Goal: Task Accomplishment & Management: Use online tool/utility

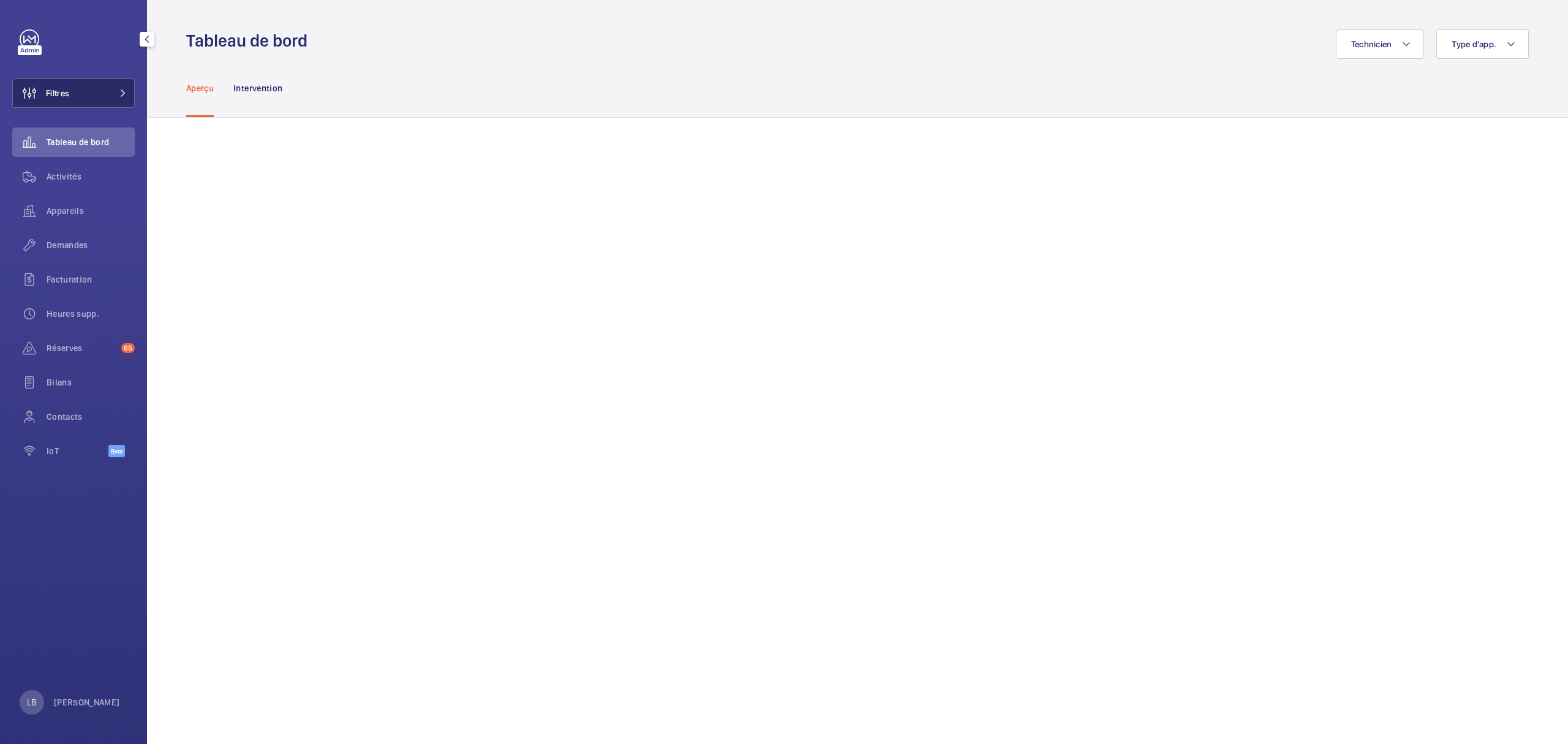
click at [102, 84] on button "Filtres" at bounding box center [73, 92] width 122 height 29
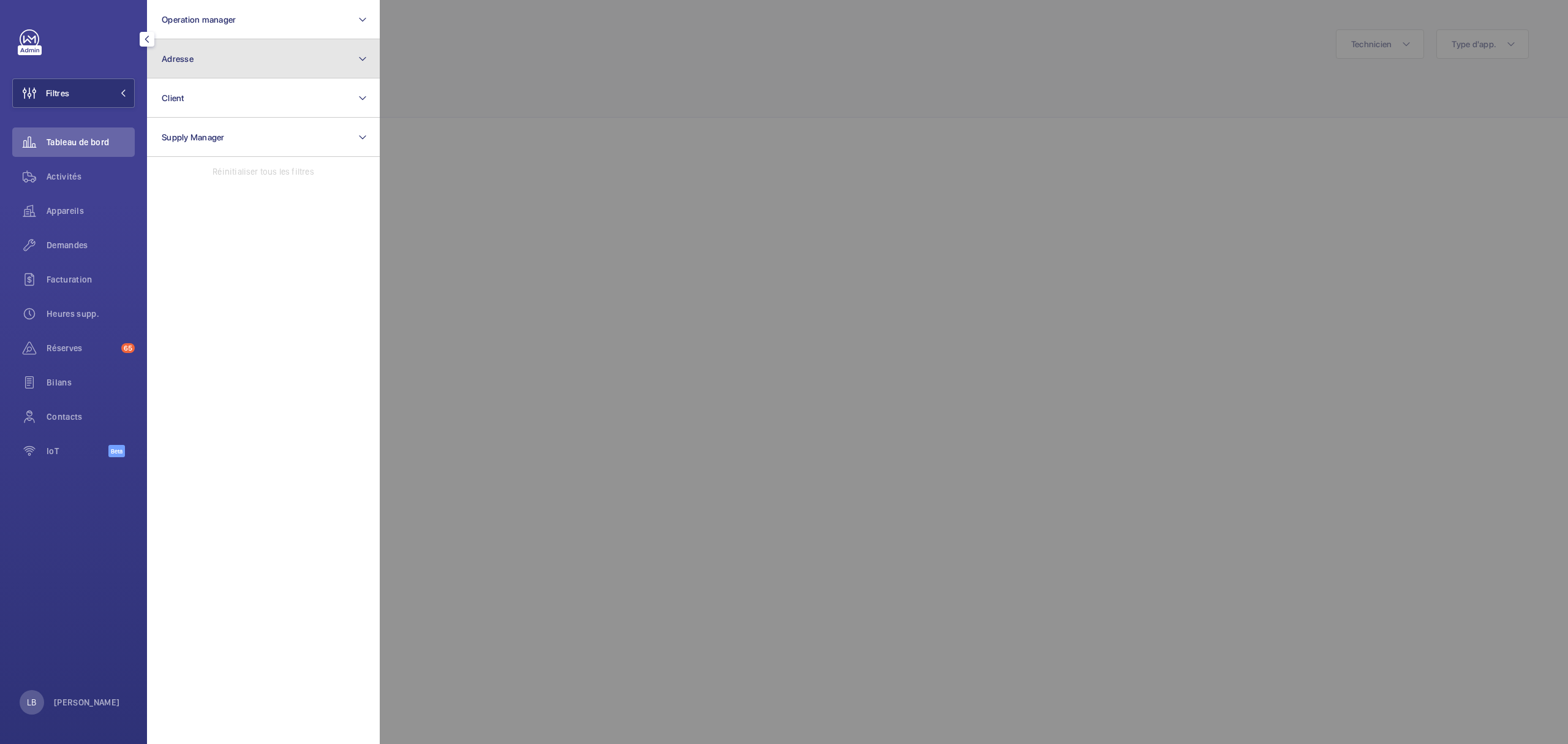
click at [260, 57] on button "Adresse" at bounding box center [263, 59] width 232 height 40
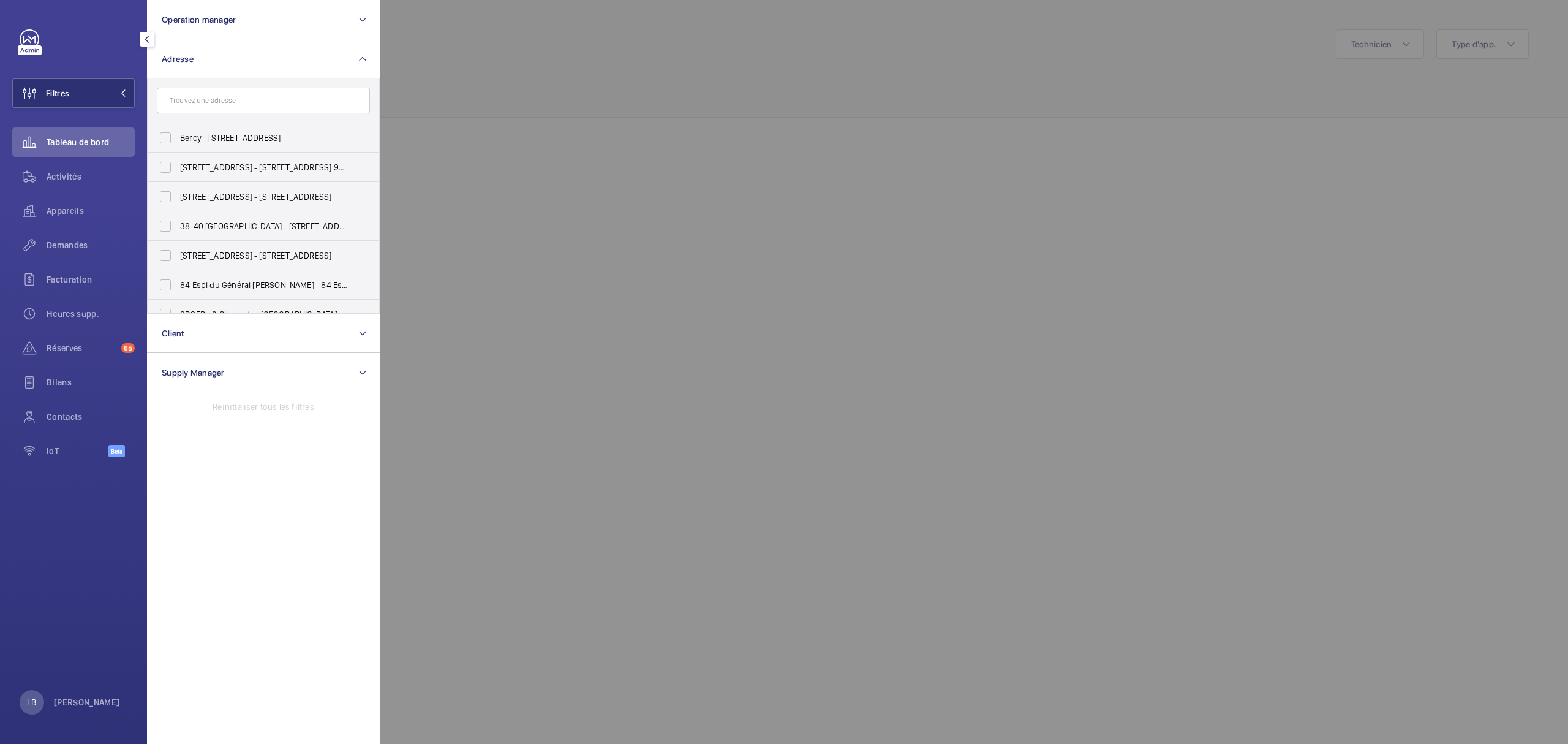
click at [249, 97] on input "text" at bounding box center [263, 100] width 213 height 26
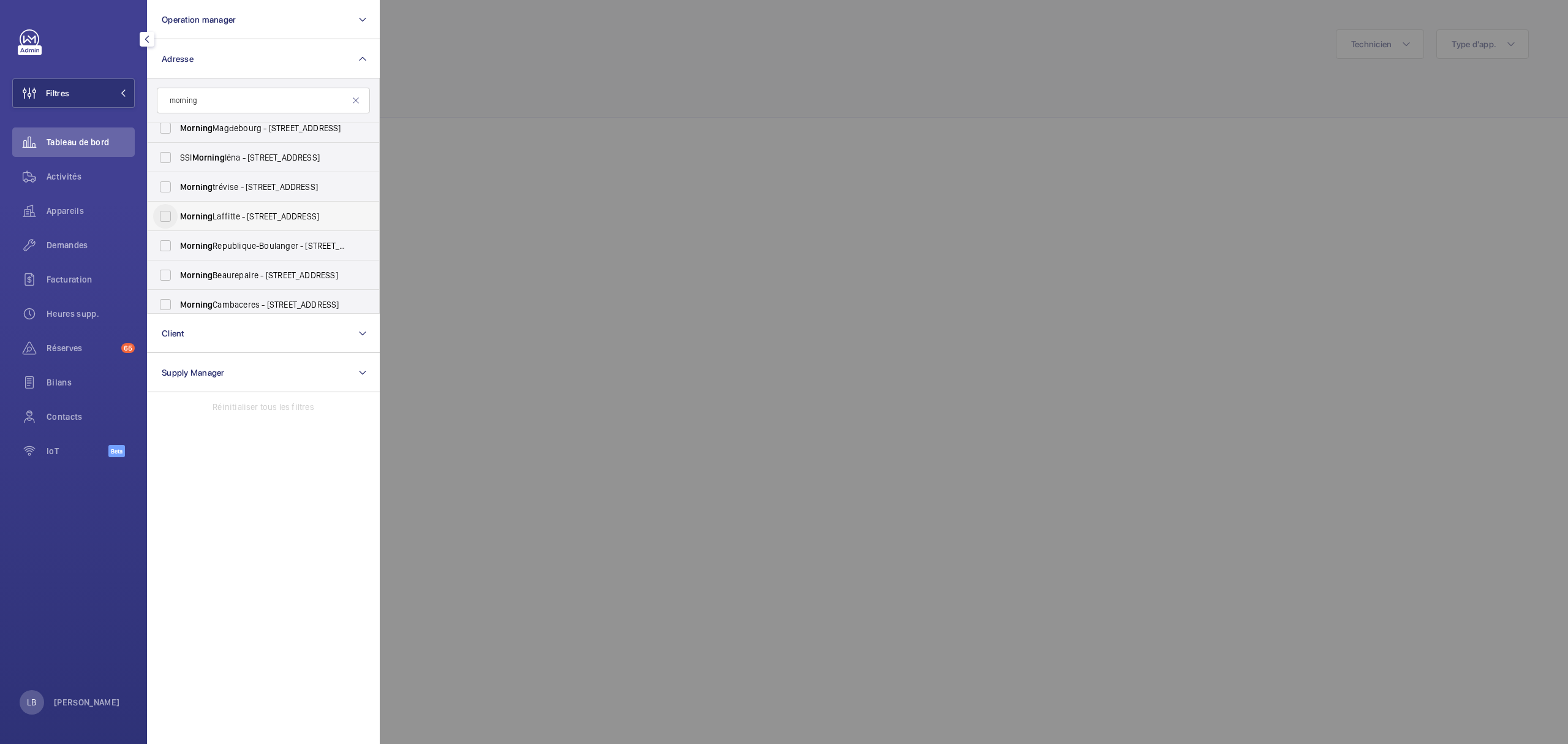
type input "morning"
click at [163, 215] on input "Morning Laffitte - [STREET_ADDRESS]" at bounding box center [165, 217] width 25 height 25
checkbox input "true"
click at [534, 238] on div at bounding box center [1163, 372] width 1568 height 744
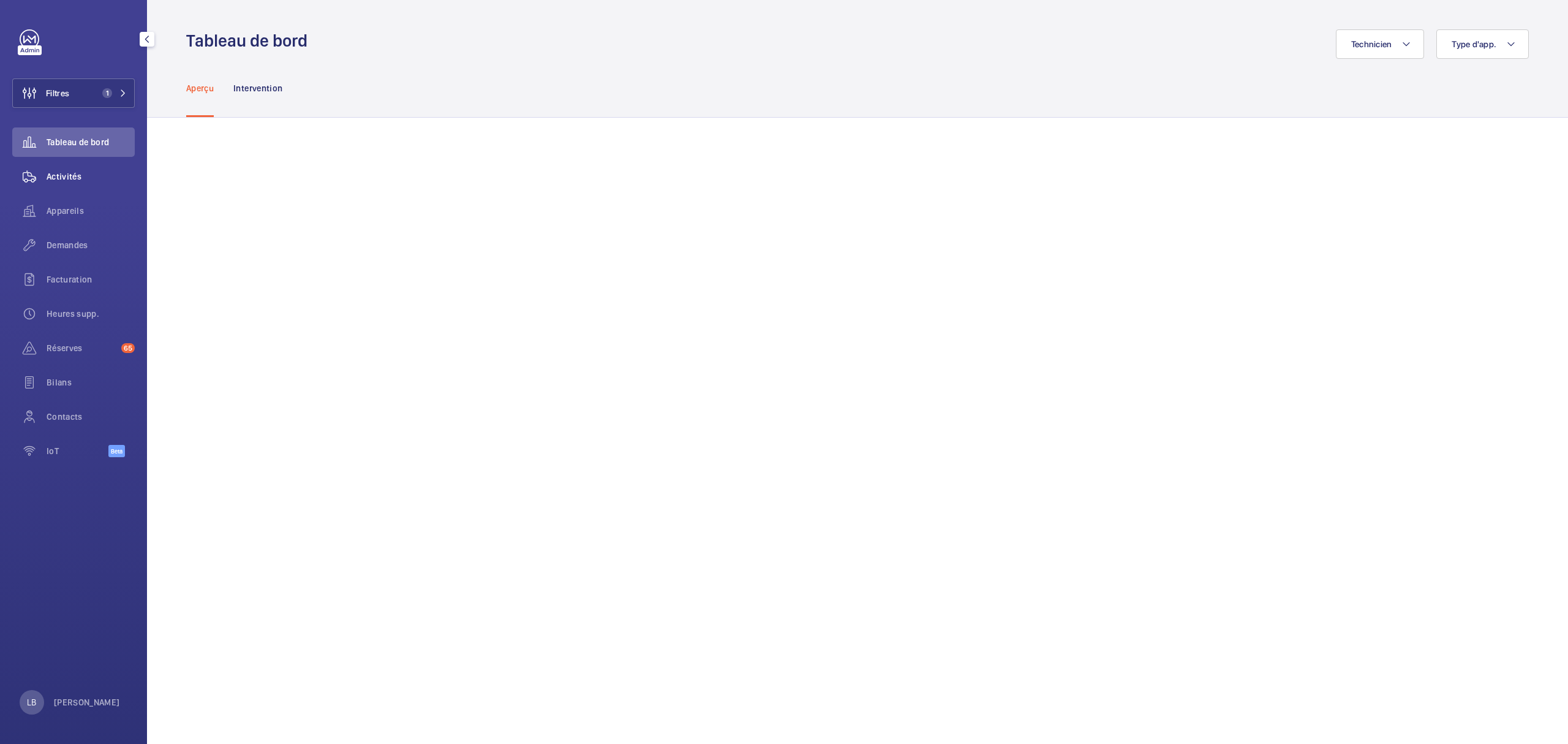
click at [67, 173] on span "Activités" at bounding box center [91, 176] width 88 height 12
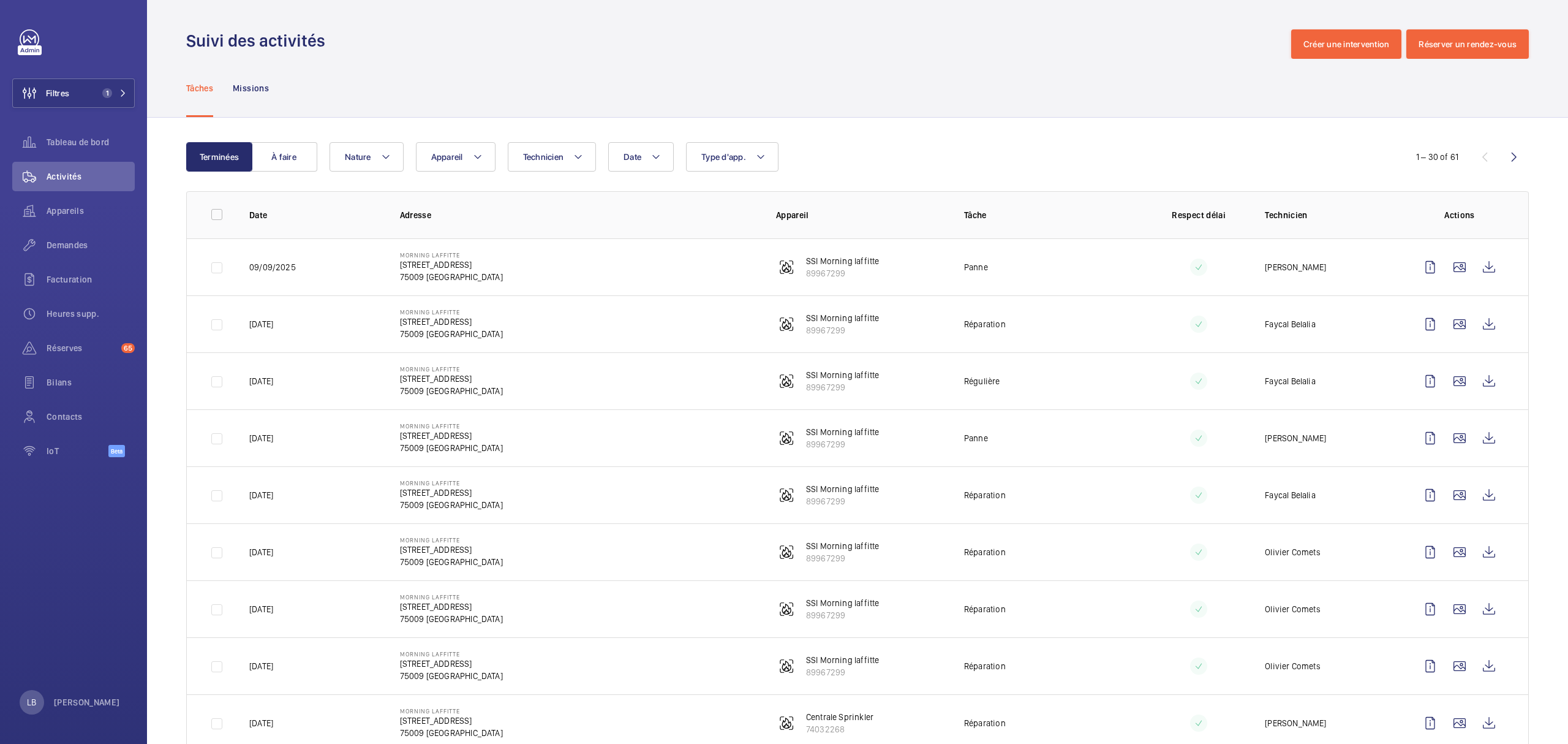
click at [926, 145] on div "Date Technicien Appareil Type d'app. Nature" at bounding box center [855, 156] width 1052 height 29
click at [1350, 331] on td "Faycal Belalia" at bounding box center [1320, 323] width 150 height 57
click at [119, 98] on button "Filtres 1" at bounding box center [73, 92] width 122 height 29
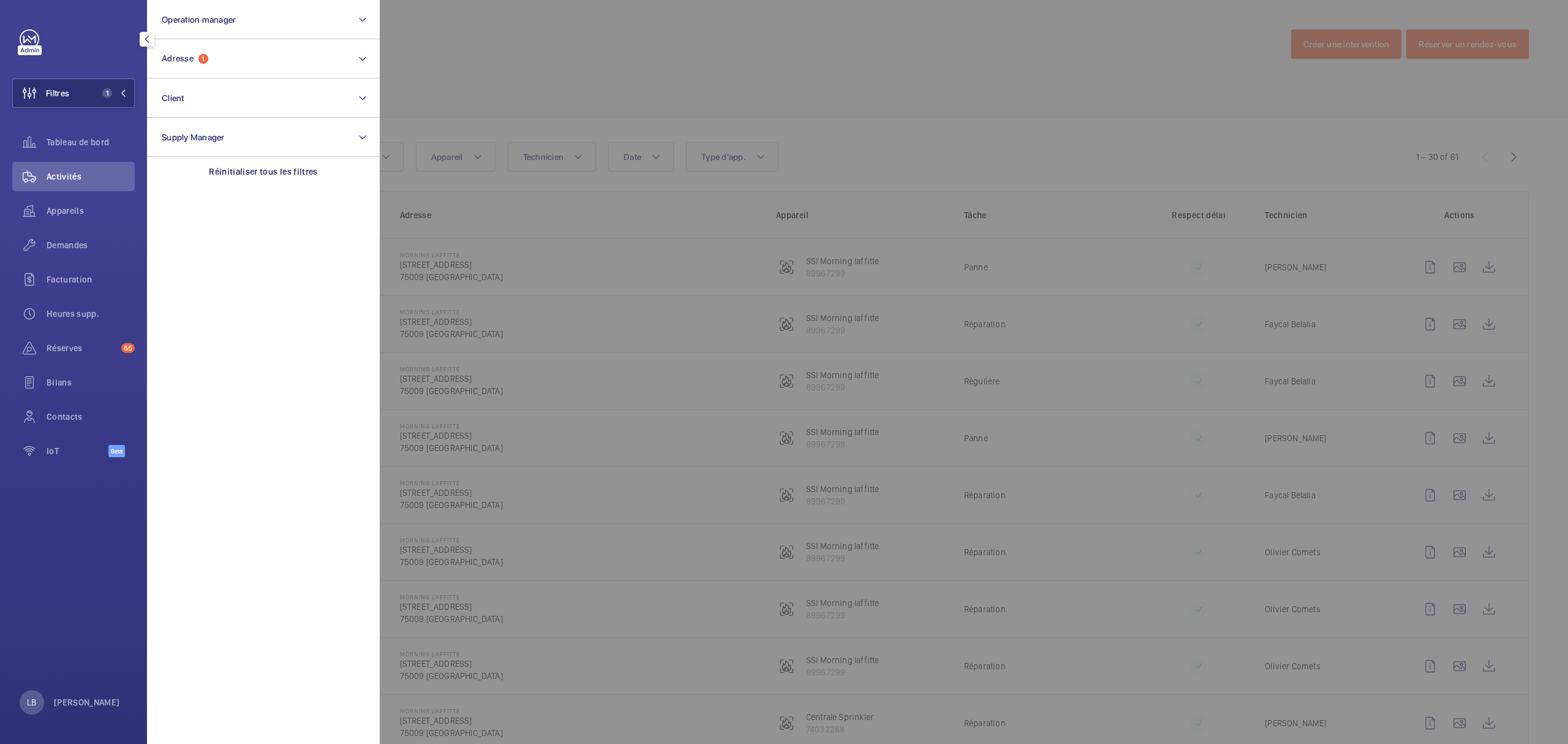
click at [559, 44] on div at bounding box center [1163, 372] width 1568 height 744
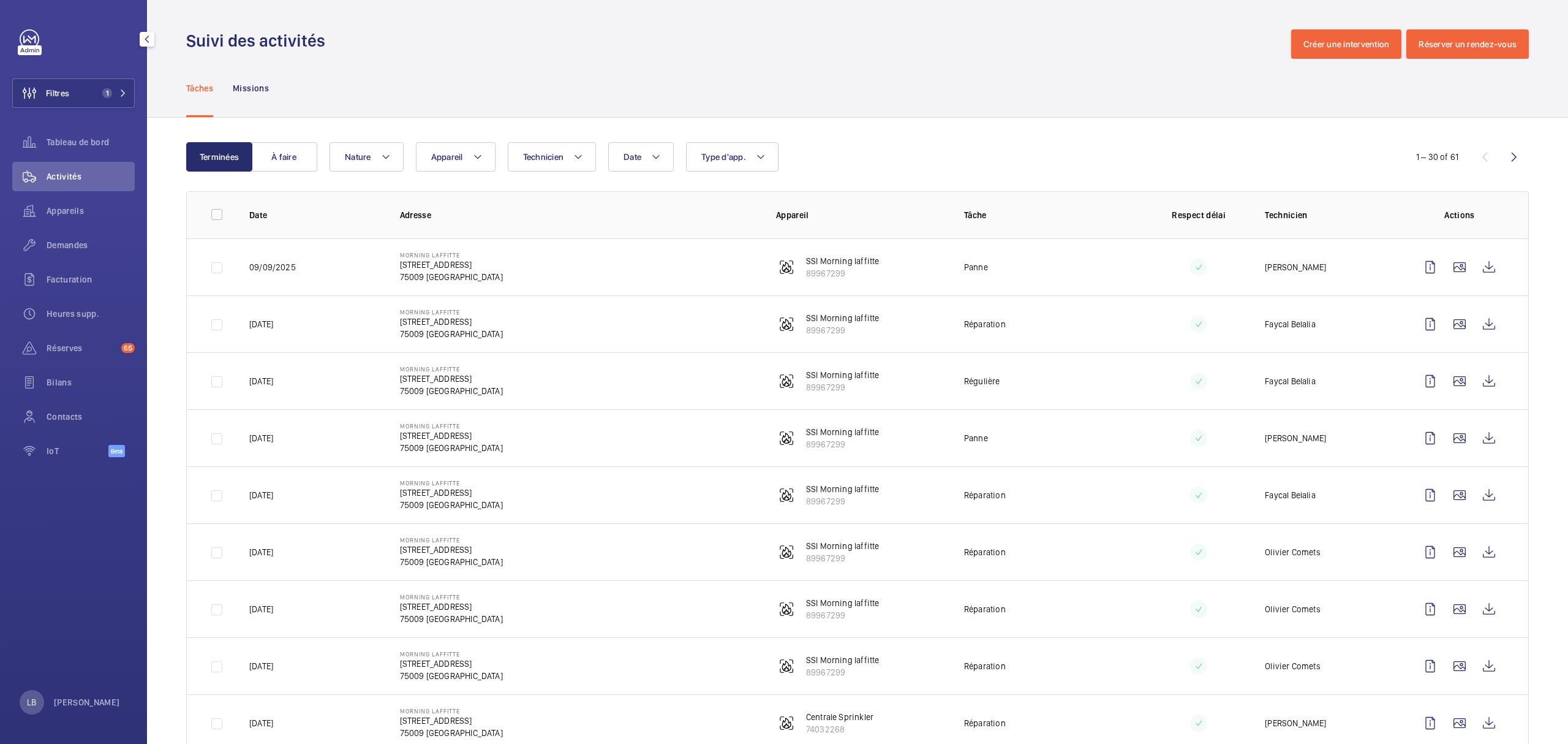
click at [1115, 327] on td "Réparation" at bounding box center [1038, 323] width 188 height 57
click at [752, 38] on div "Suivi des activités Créer une intervention Réserver un rendez-vous" at bounding box center [857, 43] width 1342 height 29
